Goal: Transaction & Acquisition: Subscribe to service/newsletter

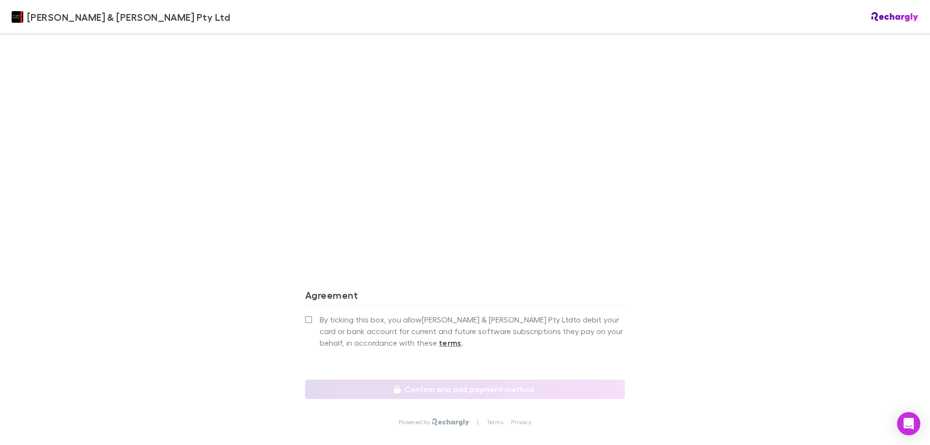
scroll to position [809, 0]
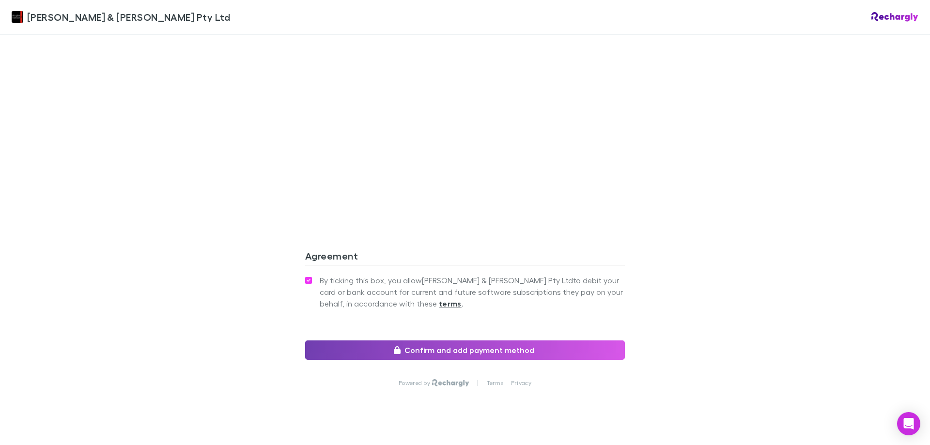
click at [472, 341] on button "Confirm and add payment method" at bounding box center [465, 350] width 320 height 19
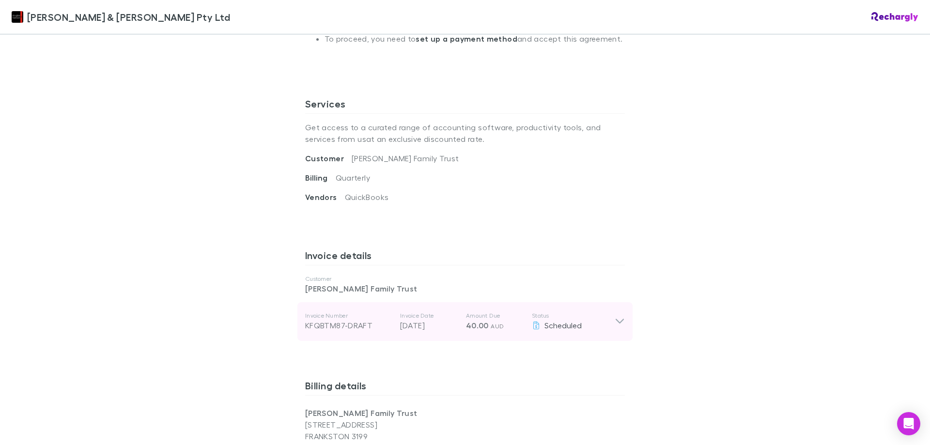
scroll to position [268, 0]
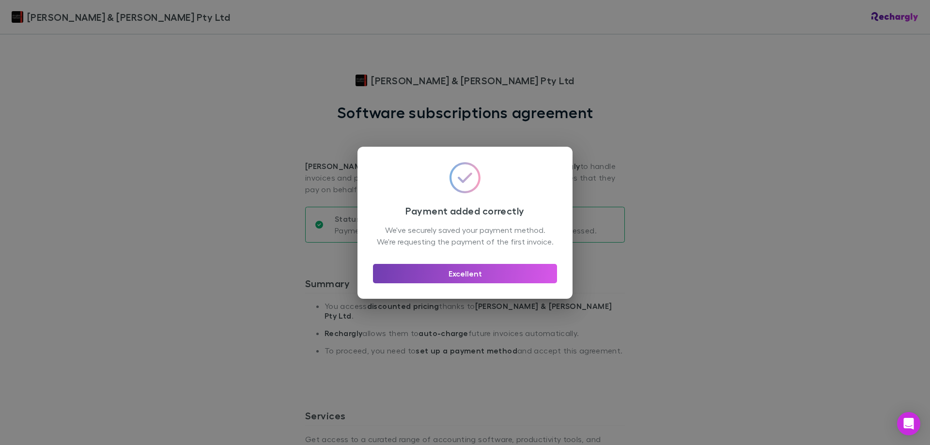
click at [494, 281] on button "Excellent" at bounding box center [465, 273] width 184 height 19
